Goal: Download file/media

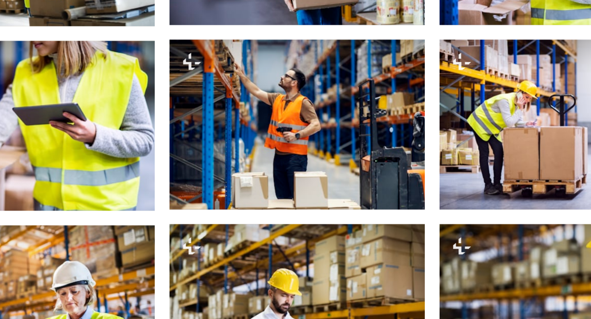
scroll to position [724, 0]
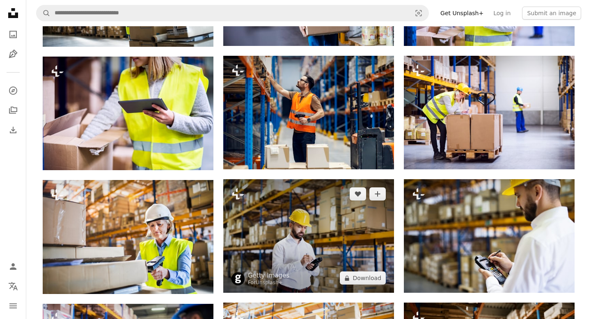
click at [331, 201] on img at bounding box center [308, 236] width 171 height 114
